Goal: Task Accomplishment & Management: Use online tool/utility

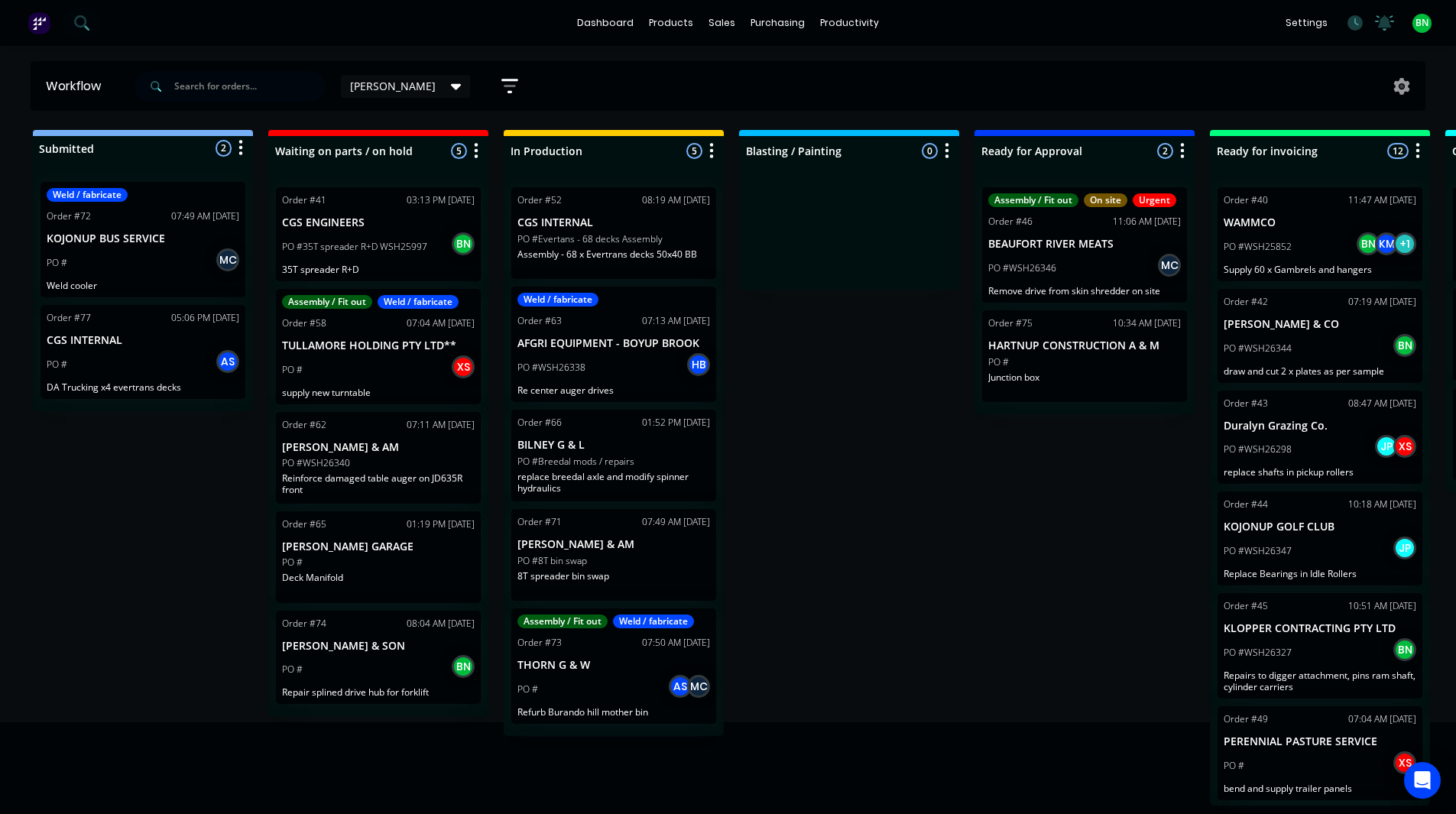
click at [590, 557] on div "PO #8T bin swap" at bounding box center [613, 561] width 192 height 14
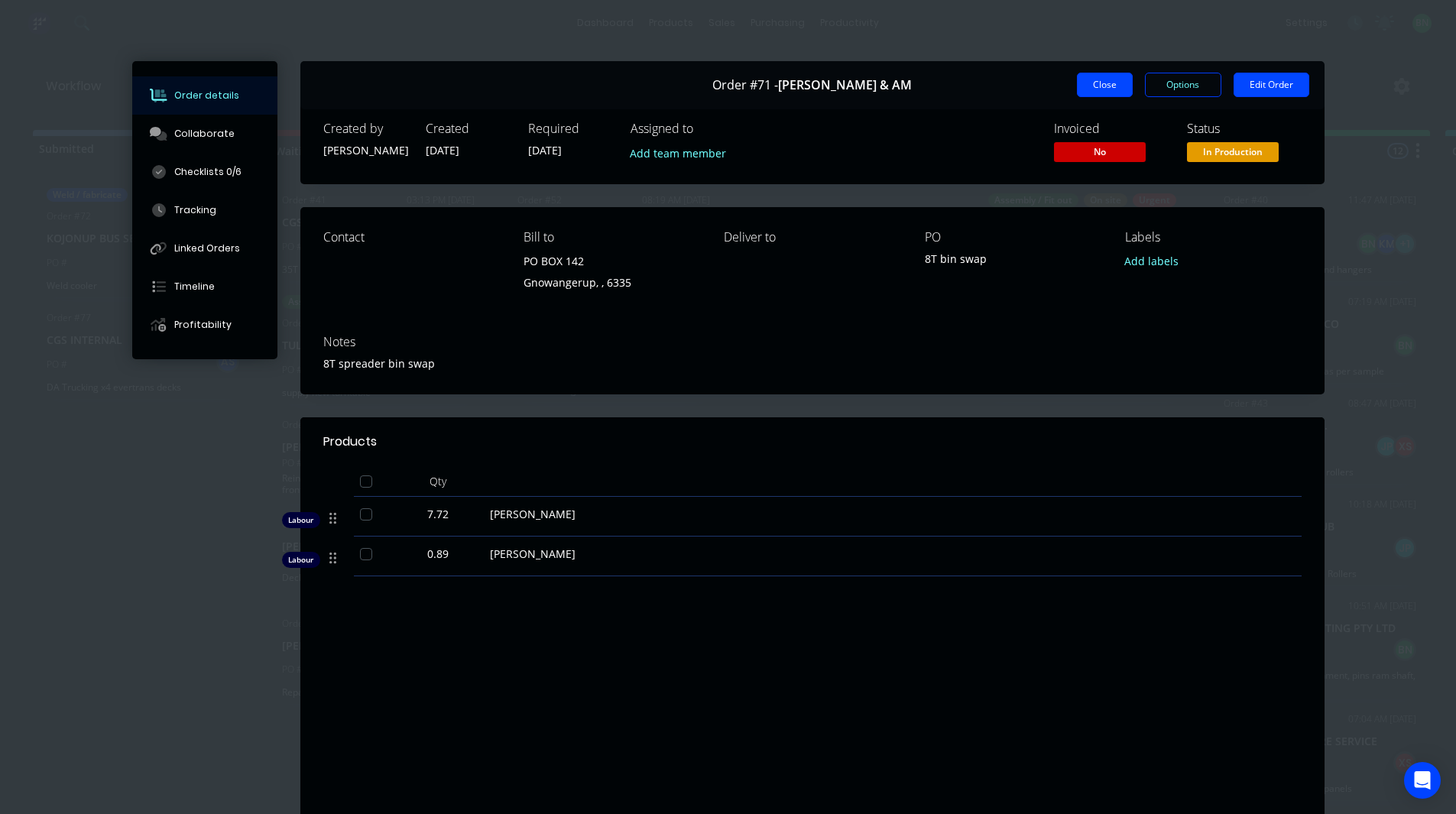
click at [1083, 86] on button "Close" at bounding box center [1104, 85] width 56 height 24
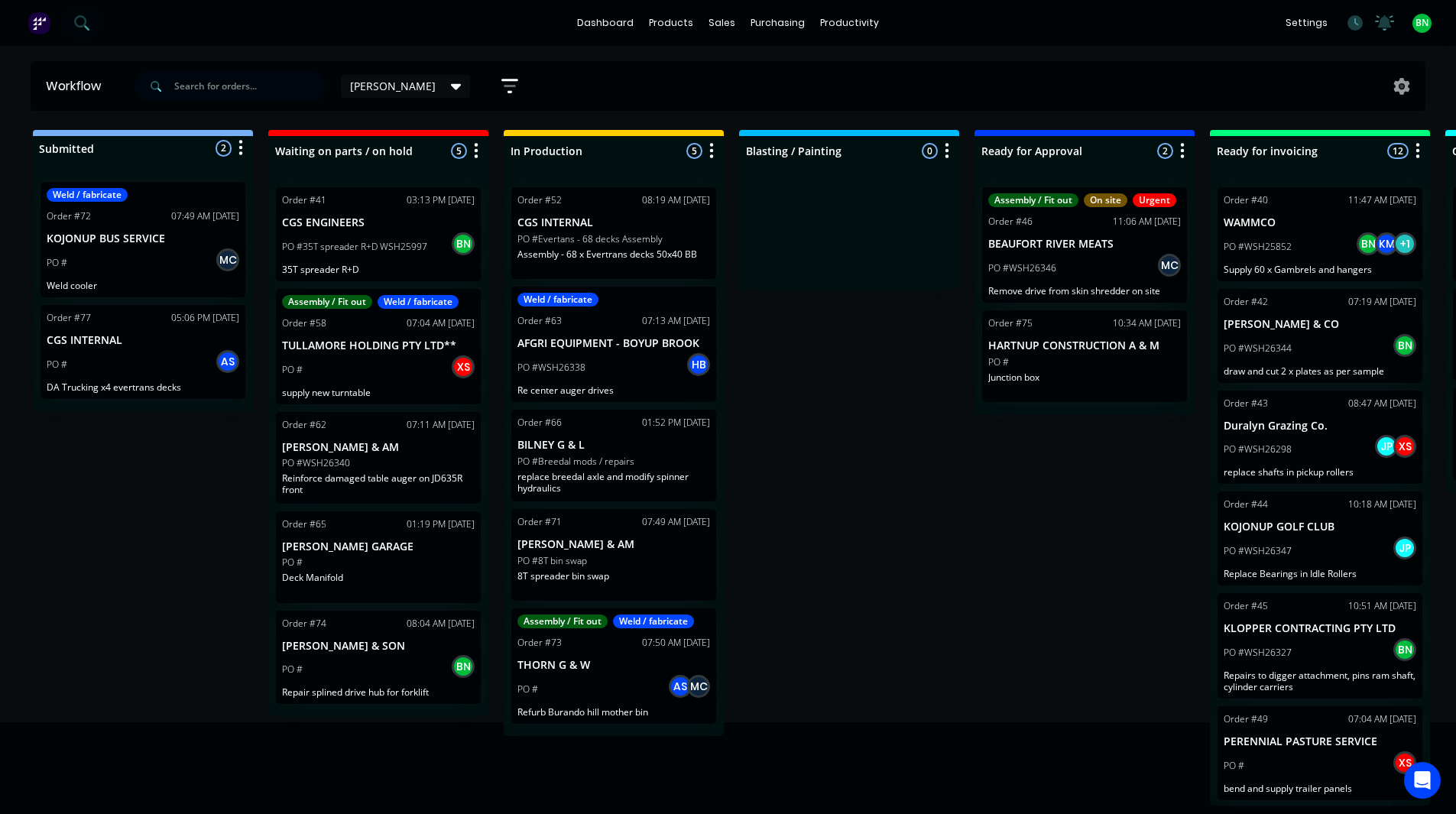
click at [604, 455] on p "PO #Breedal mods / repairs" at bounding box center [575, 461] width 117 height 14
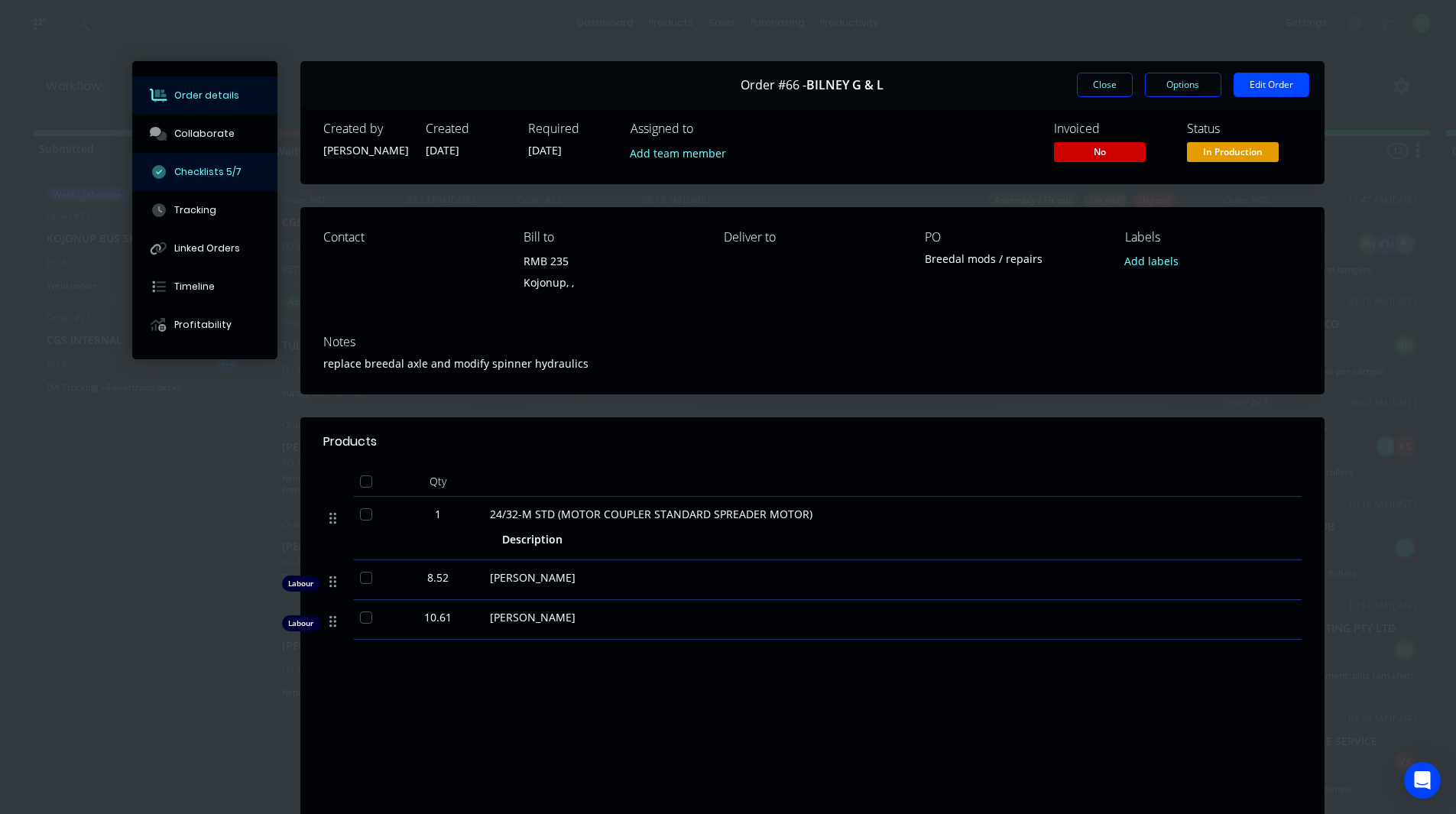
click at [195, 167] on div "Checklists 5/7" at bounding box center [208, 171] width 68 height 14
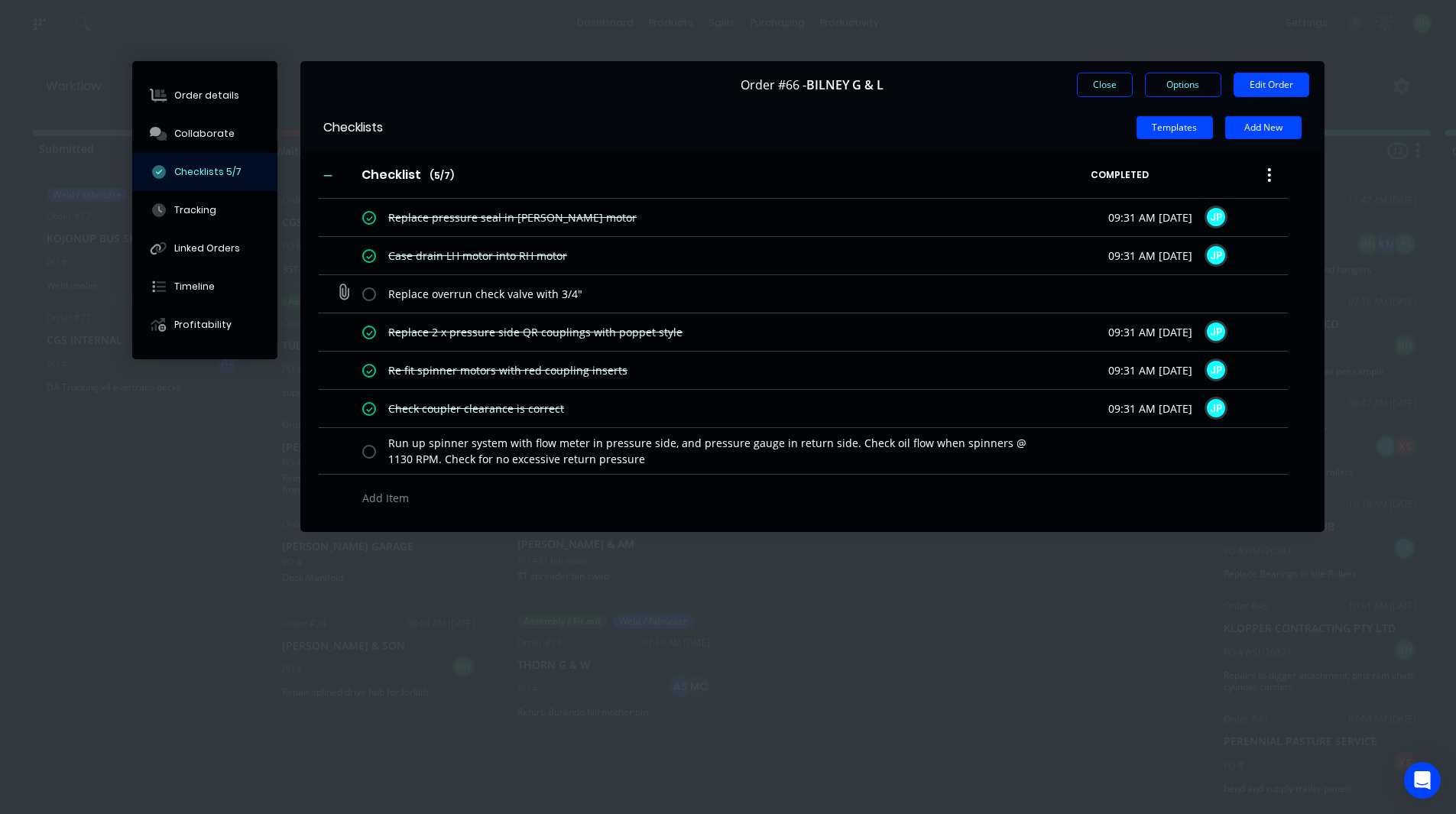
click at [371, 292] on label at bounding box center [369, 294] width 14 height 16
click at [0, 0] on input "checkbox" at bounding box center [0, 0] width 0 height 0
drag, startPoint x: 565, startPoint y: 286, endPoint x: 781, endPoint y: 287, distance: 216.0
click at [781, 287] on textarea "Replace overrun check valve with 3/4"" at bounding box center [716, 294] width 668 height 23
drag, startPoint x: 757, startPoint y: 287, endPoint x: 650, endPoint y: 287, distance: 107.0
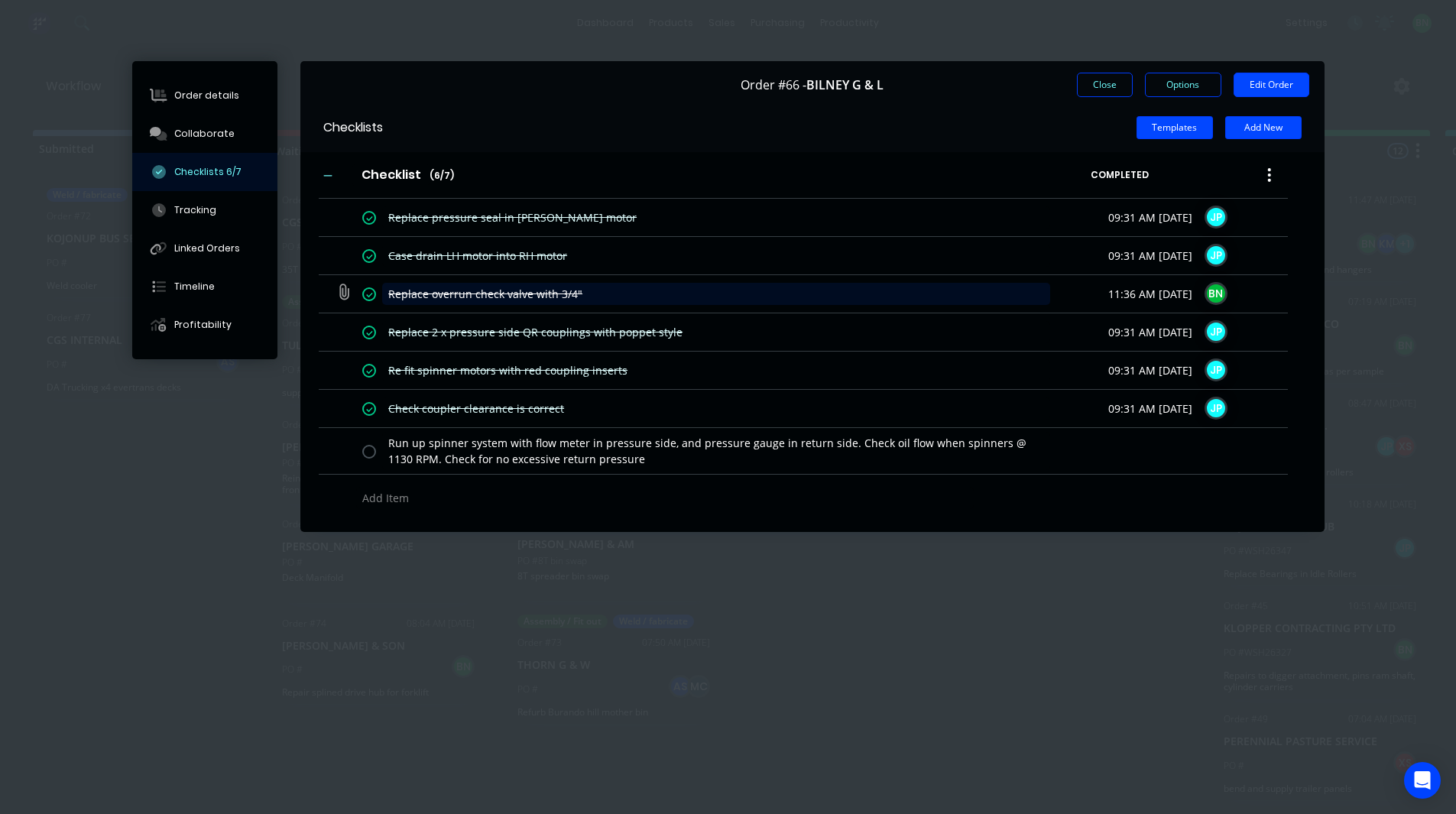
click at [650, 287] on textarea "Replace overrun check valve with 3/4"" at bounding box center [716, 294] width 668 height 23
type textarea "x"
click at [476, 523] on div "Checklists Templates Add New Checklist Checklist Enter Checklist name ( 6 / 7 )…" at bounding box center [812, 317] width 1025 height 429
drag, startPoint x: 934, startPoint y: 593, endPoint x: 898, endPoint y: 588, distance: 36.3
click at [933, 593] on div "Order details Collaborate Checklists 6/7 Tracking Linked Orders Timeline Profit…" at bounding box center [728, 407] width 1456 height 814
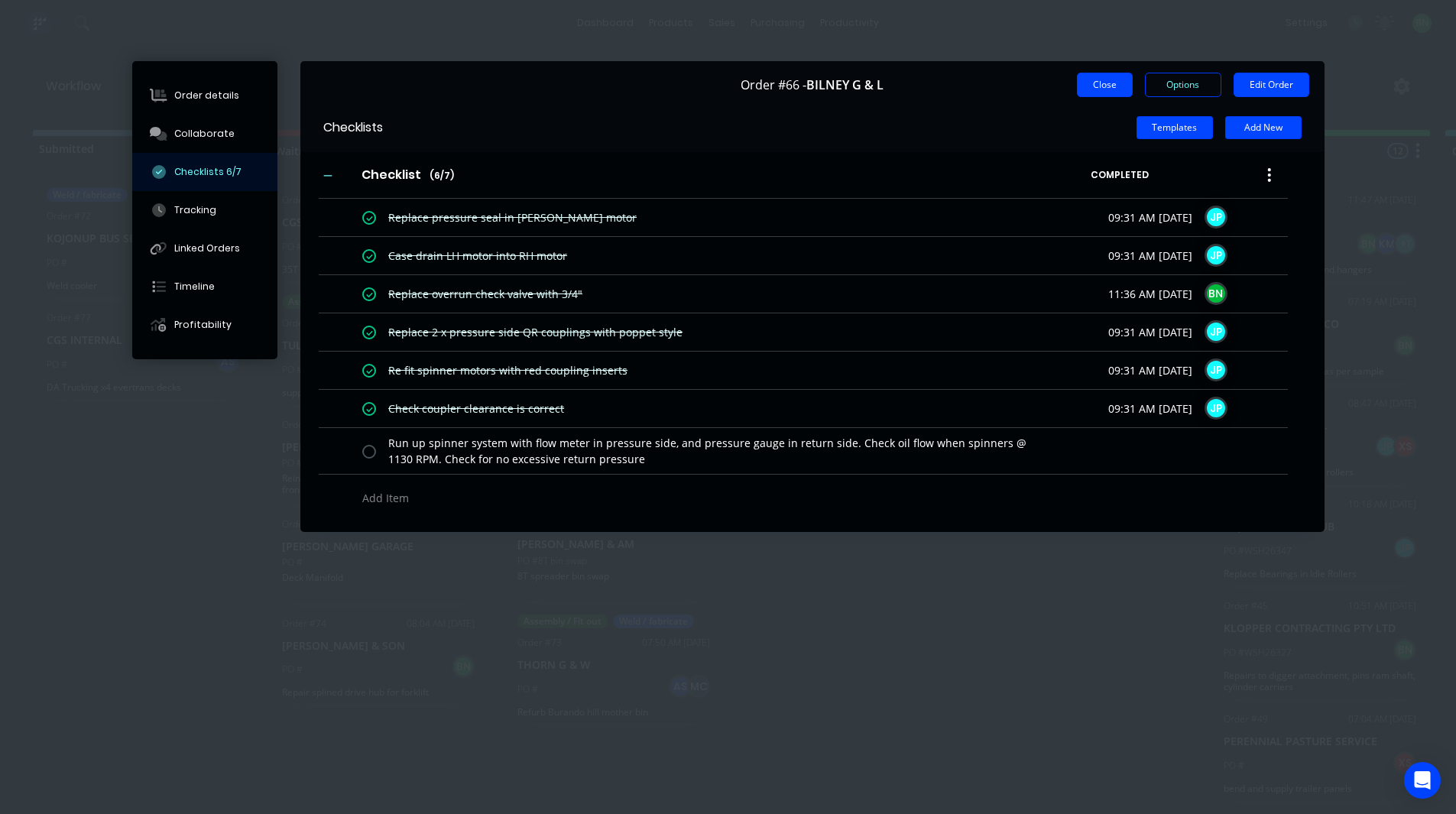
click at [1114, 89] on button "Close" at bounding box center [1104, 85] width 56 height 24
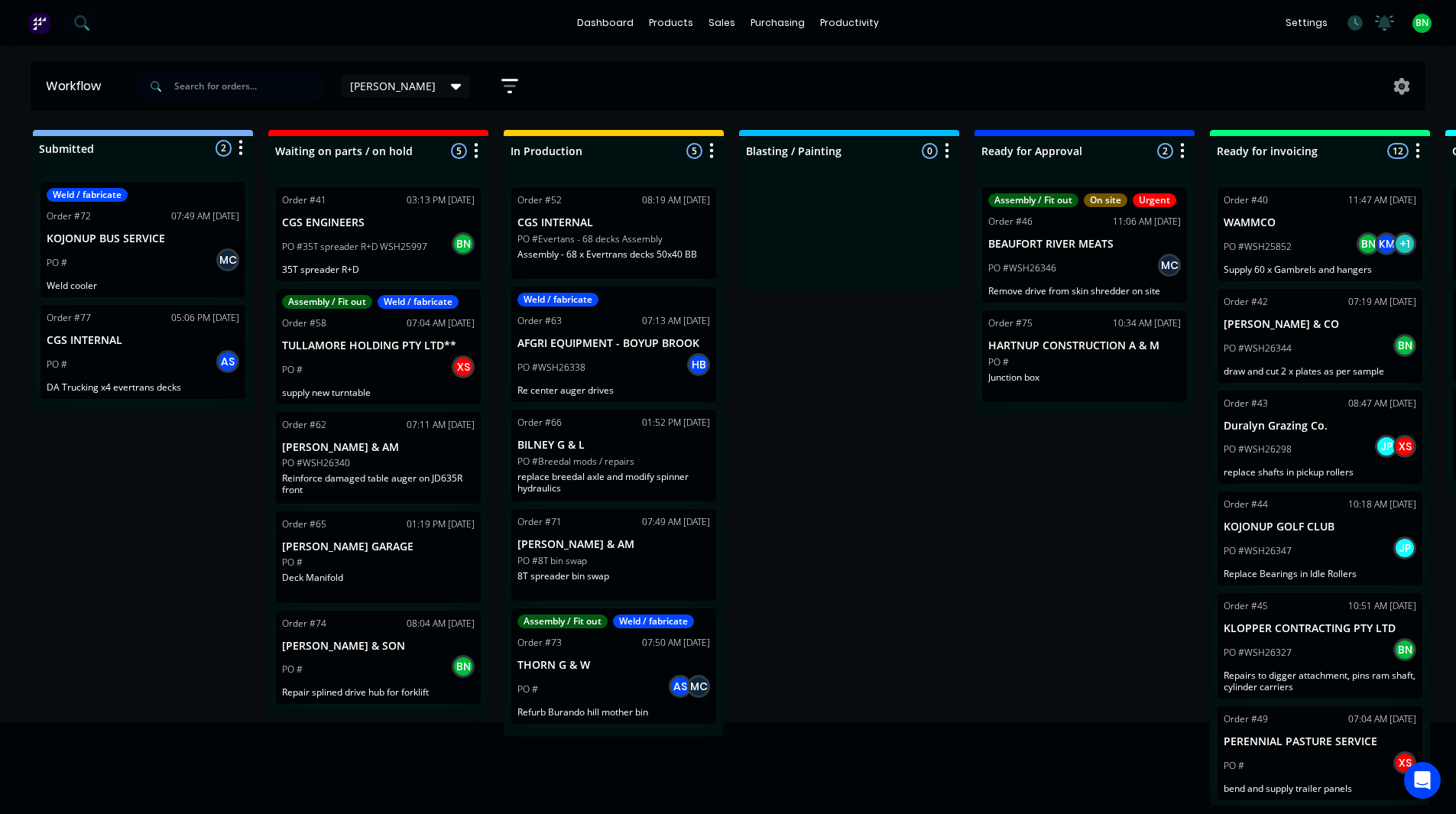
click at [907, 296] on div "Submitted 2 Status colour #273444 hex #273444 Save Cancel Summaries Total order…" at bounding box center [1041, 468] width 2106 height 676
click at [639, 455] on div "PO #Breedal mods / repairs" at bounding box center [613, 461] width 192 height 14
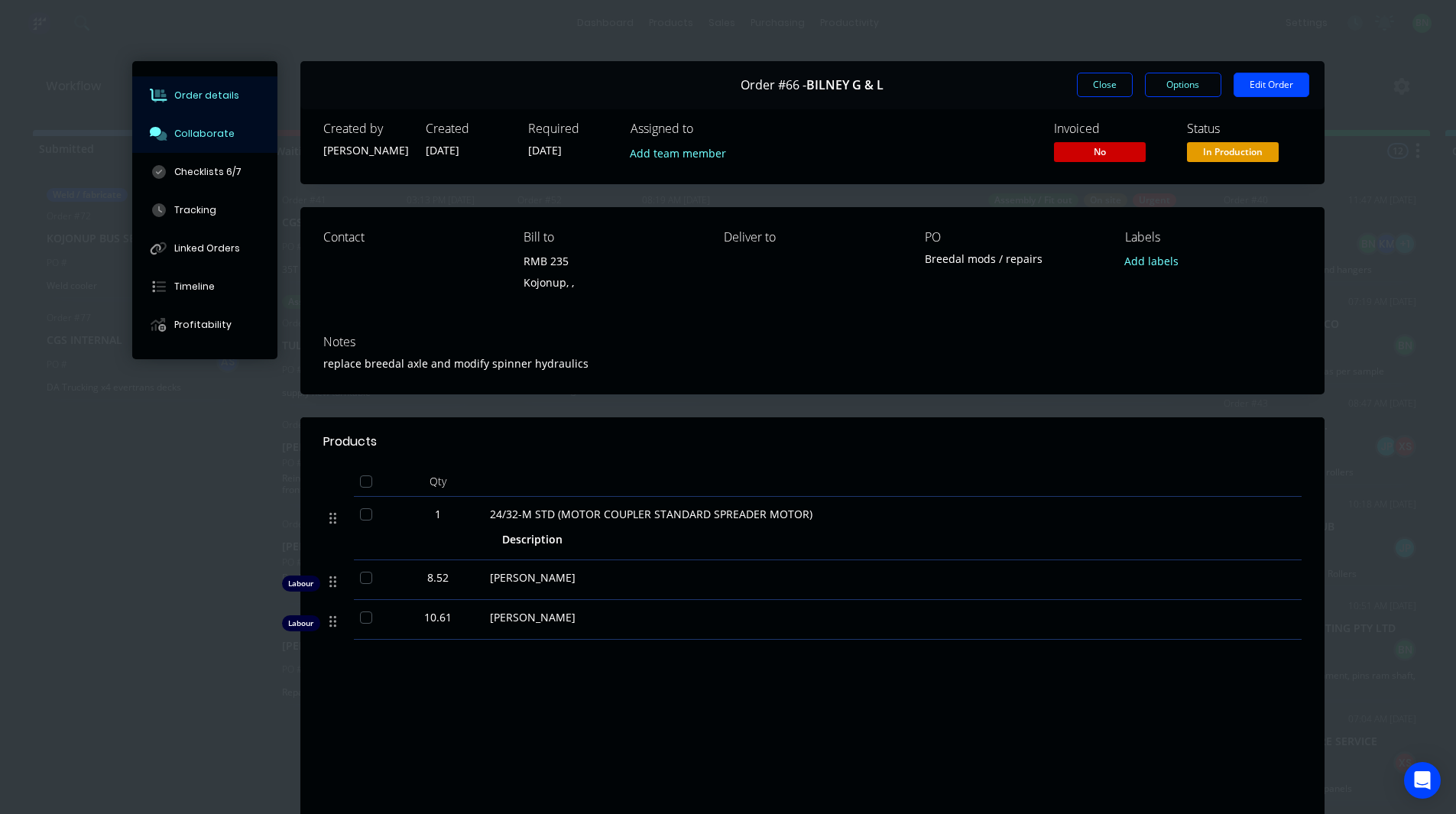
click at [188, 142] on button "Collaborate" at bounding box center [204, 133] width 145 height 38
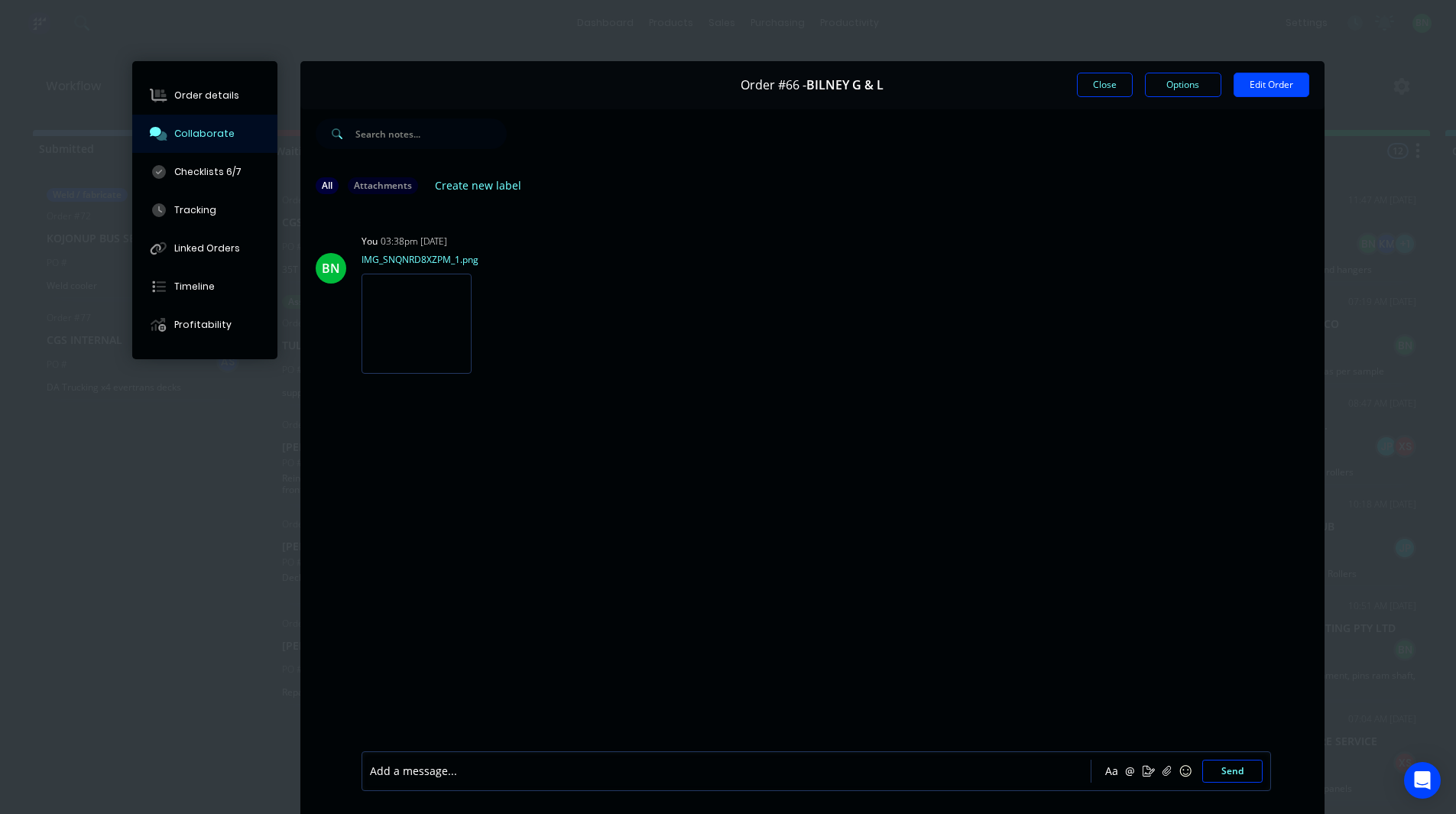
drag, startPoint x: 1092, startPoint y: 85, endPoint x: 1044, endPoint y: 125, distance: 62.5
click at [1092, 85] on button "Close" at bounding box center [1104, 85] width 56 height 24
